Goal: Task Accomplishment & Management: Use online tool/utility

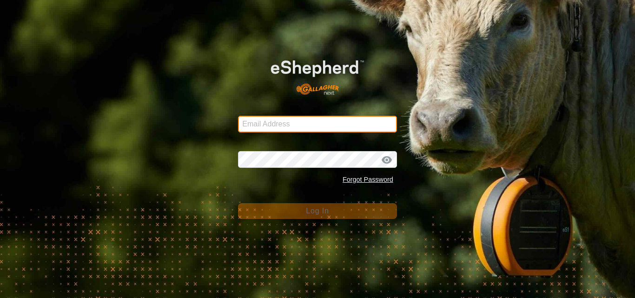
click at [265, 122] on input "Email Address" at bounding box center [317, 124] width 159 height 17
type input "[EMAIL_ADDRESS][DOMAIN_NAME]"
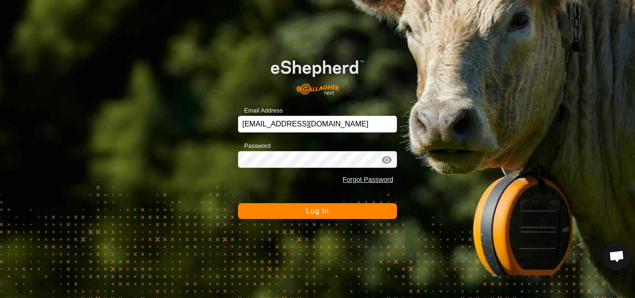
click at [303, 213] on button "Log In" at bounding box center [317, 211] width 159 height 16
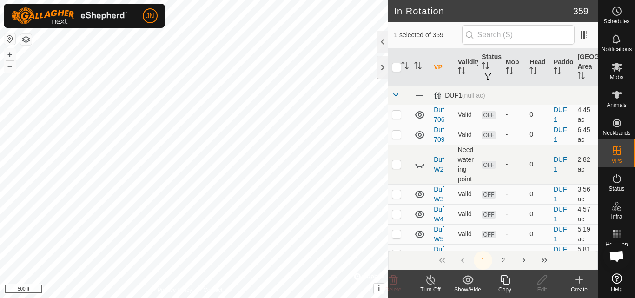
click at [506, 279] on icon at bounding box center [505, 279] width 12 height 11
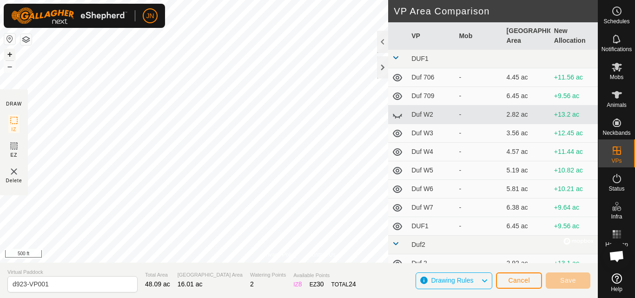
click at [12, 56] on button "+" at bounding box center [9, 54] width 11 height 11
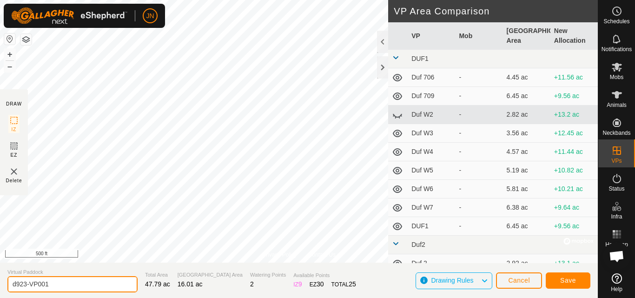
click at [56, 284] on input "d923-VP001" at bounding box center [72, 284] width 130 height 16
type input "d924"
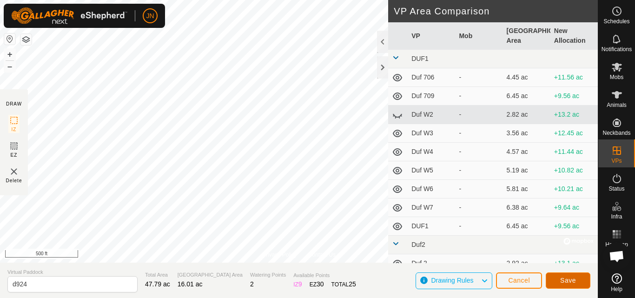
click at [569, 278] on span "Save" at bounding box center [568, 280] width 16 height 7
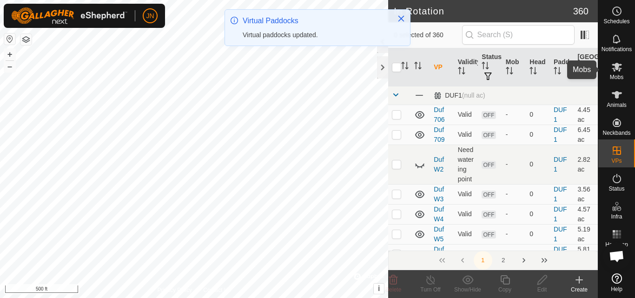
click at [616, 69] on icon at bounding box center [617, 67] width 10 height 9
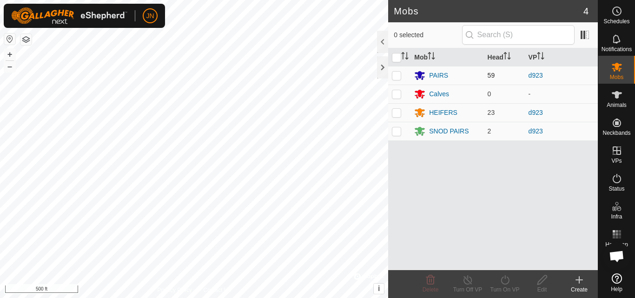
click at [396, 75] on p-checkbox at bounding box center [396, 75] width 9 height 7
checkbox input "true"
click at [396, 111] on p-checkbox at bounding box center [396, 112] width 9 height 7
checkbox input "true"
click at [397, 132] on p-checkbox at bounding box center [396, 130] width 9 height 7
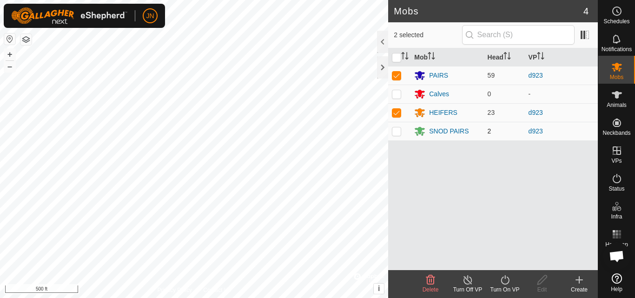
checkbox input "true"
click at [502, 280] on icon at bounding box center [505, 279] width 8 height 9
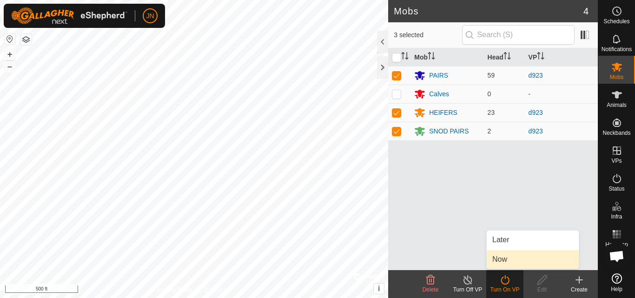
click at [504, 261] on link "Now" at bounding box center [533, 259] width 92 height 19
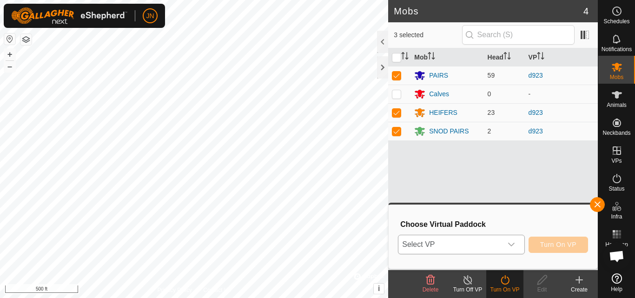
click at [470, 244] on span "Select VP" at bounding box center [449, 244] width 103 height 19
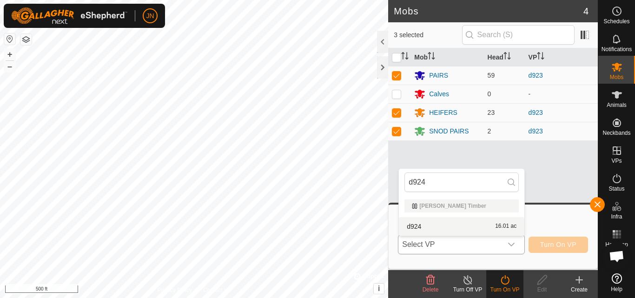
type input "d924"
click at [477, 225] on li "d924 16.01 ac" at bounding box center [462, 226] width 126 height 19
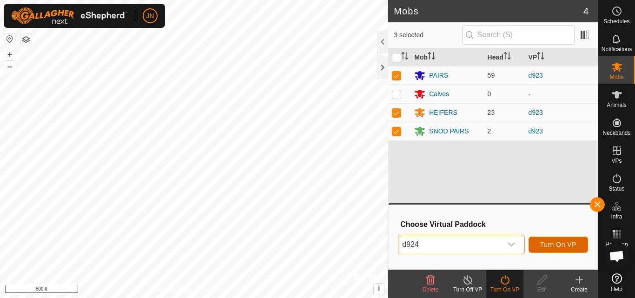
click at [551, 240] on button "Turn On VP" at bounding box center [559, 245] width 60 height 16
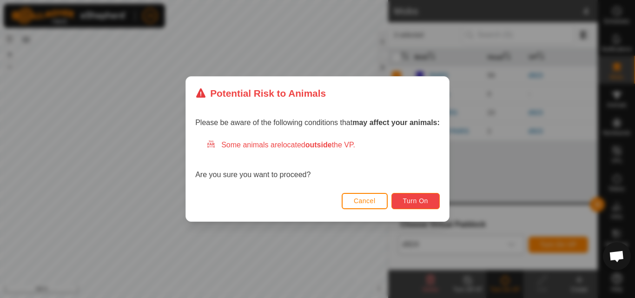
click at [424, 205] on button "Turn On" at bounding box center [415, 201] width 48 height 16
